Goal: Task Accomplishment & Management: Use online tool/utility

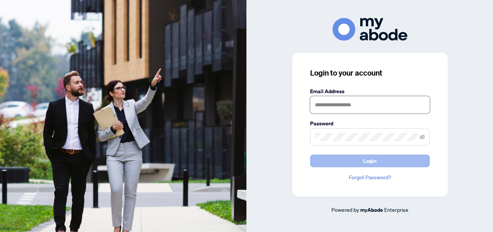
type input "**********"
click at [368, 163] on span "Login" at bounding box center [369, 161] width 13 height 12
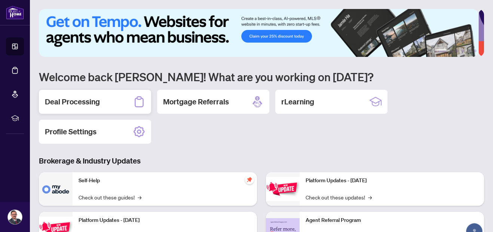
click at [90, 103] on h2 "Deal Processing" at bounding box center [72, 101] width 55 height 10
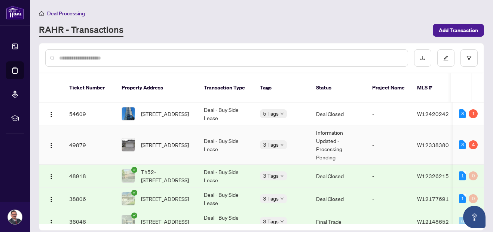
click at [220, 126] on td "Deal - Buy Side Lease" at bounding box center [226, 144] width 56 height 39
